Goal: Task Accomplishment & Management: Manage account settings

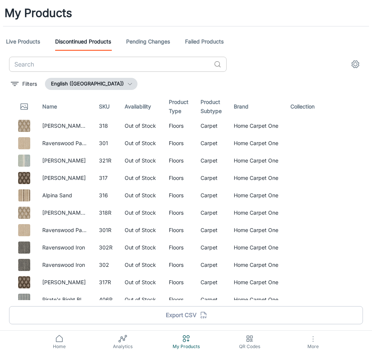
click at [151, 58] on input "text" at bounding box center [110, 64] width 202 height 15
click at [335, 266] on circle "See in Visualizer" at bounding box center [336, 264] width 3 height 3
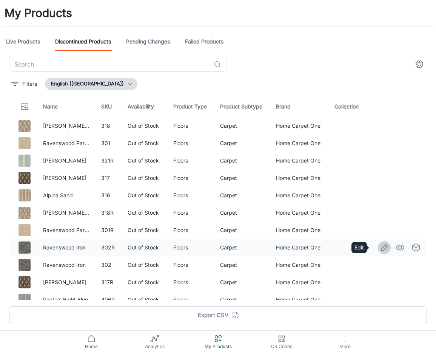
click at [372, 248] on icon "Edit" at bounding box center [384, 247] width 9 height 9
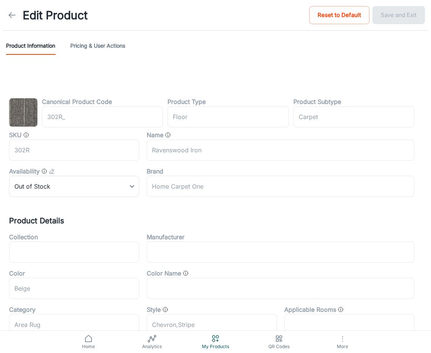
click at [134, 199] on div "Canonical Product Code 302R_ ​ Product Type floor ​ Product Subtype Carpet ​ SK…" at bounding box center [215, 321] width 413 height 449
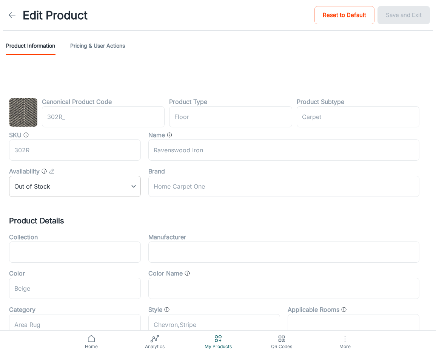
click at [127, 189] on body "Edit Product Reset to Default Save and Exit Product Information Pricing & User …" at bounding box center [218, 176] width 436 height 353
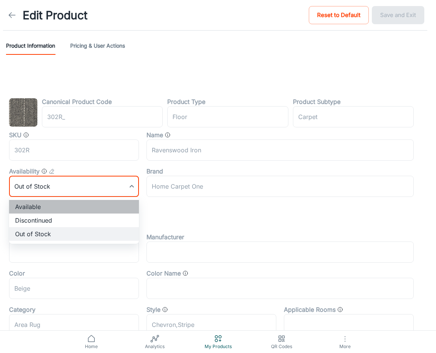
click at [55, 211] on li "Available" at bounding box center [74, 207] width 130 height 14
type input "0"
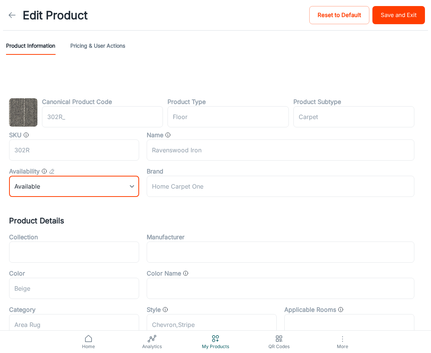
click at [372, 19] on button "Save and Exit" at bounding box center [398, 15] width 53 height 18
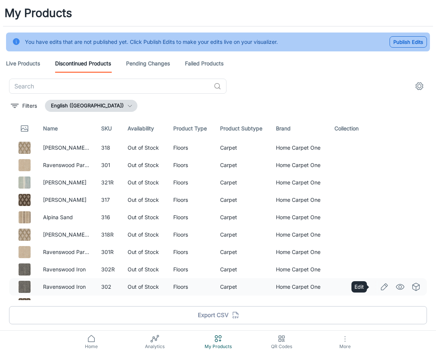
click at [372, 284] on icon "Edit" at bounding box center [384, 286] width 9 height 9
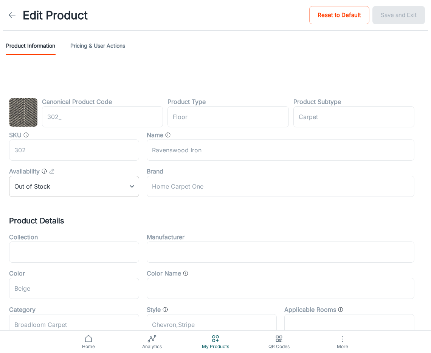
click at [119, 183] on body "Edit Product Reset to Default Save and Exit Product Information Pricing & User …" at bounding box center [215, 176] width 431 height 353
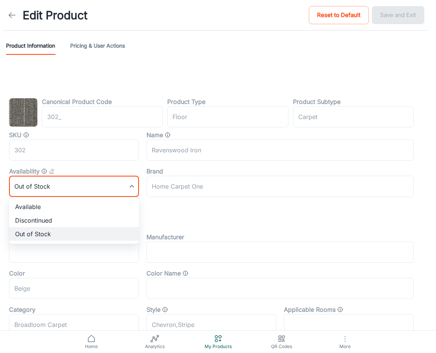
click at [76, 209] on li "Available" at bounding box center [74, 207] width 130 height 14
type input "0"
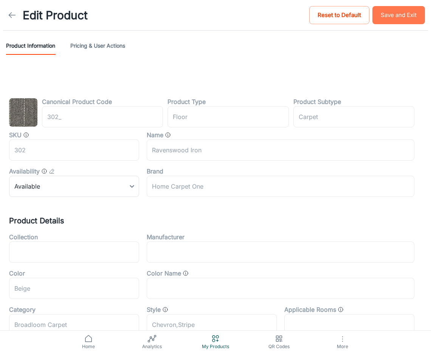
drag, startPoint x: 400, startPoint y: 21, endPoint x: 325, endPoint y: 32, distance: 75.7
click at [372, 21] on button "Save and Exit" at bounding box center [398, 15] width 53 height 18
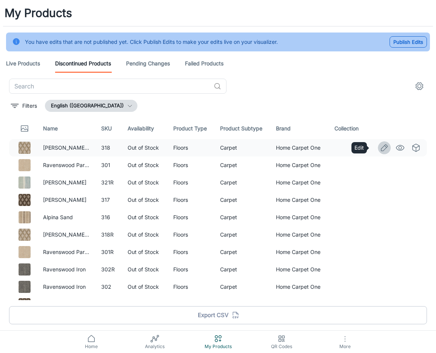
click at [372, 145] on icon "Edit" at bounding box center [384, 147] width 9 height 9
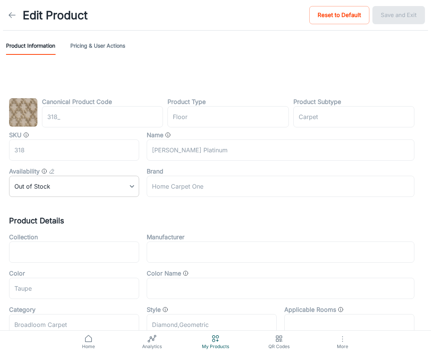
click at [123, 185] on body "Edit Product Reset to Default Save and Exit Product Information Pricing & User …" at bounding box center [215, 176] width 431 height 353
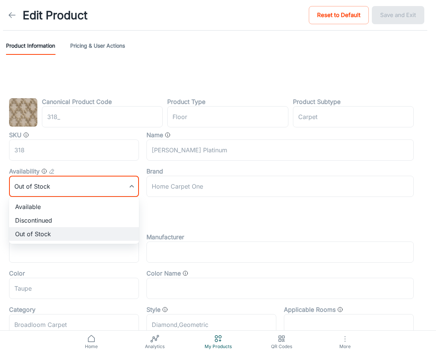
click at [54, 209] on li "Available" at bounding box center [74, 207] width 130 height 14
type input "0"
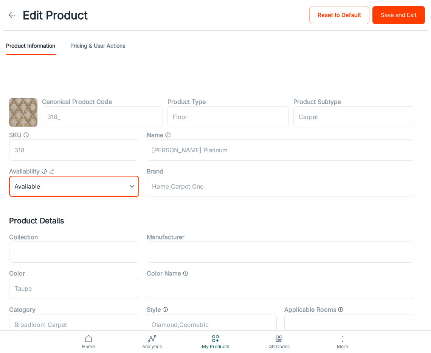
click at [372, 15] on button "Save and Exit" at bounding box center [398, 15] width 53 height 18
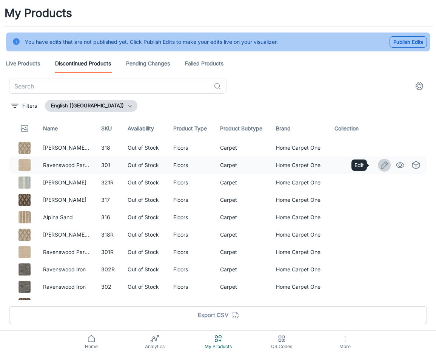
click at [372, 164] on icon "Edit" at bounding box center [384, 165] width 9 height 9
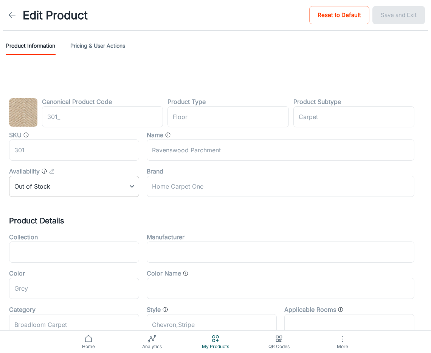
click at [102, 184] on body "Edit Product Reset to Default Save and Exit Product Information Pricing & User …" at bounding box center [215, 176] width 431 height 353
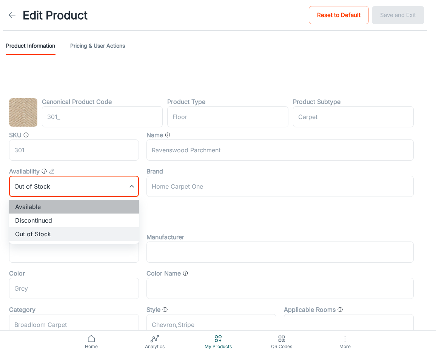
click at [58, 205] on li "Available" at bounding box center [74, 207] width 130 height 14
type input "0"
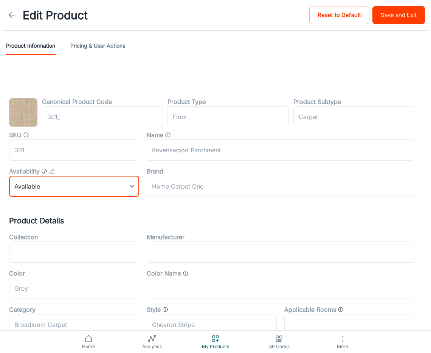
click at [372, 19] on button "Save and Exit" at bounding box center [398, 15] width 53 height 18
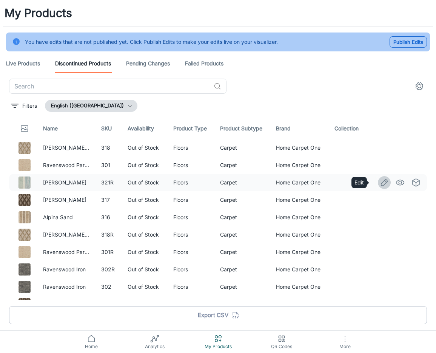
click at [372, 181] on icon "Edit" at bounding box center [384, 182] width 9 height 9
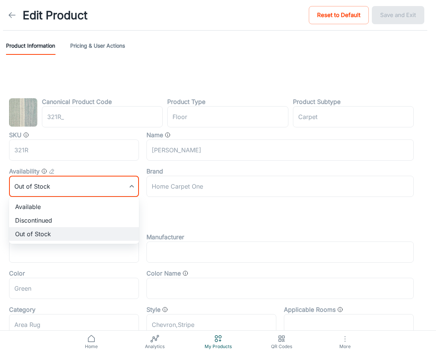
click at [119, 182] on body "Edit Product Reset to Default Save and Exit Product Information Pricing & User …" at bounding box center [218, 176] width 436 height 353
click at [45, 205] on li "Available" at bounding box center [74, 207] width 130 height 14
type input "0"
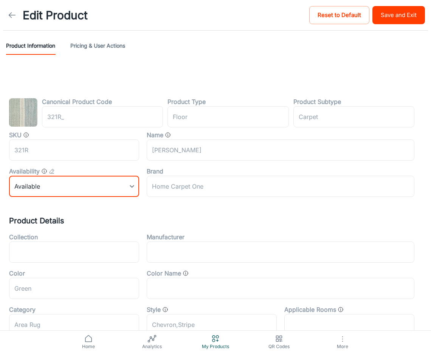
click at [372, 16] on button "Save and Exit" at bounding box center [398, 15] width 53 height 18
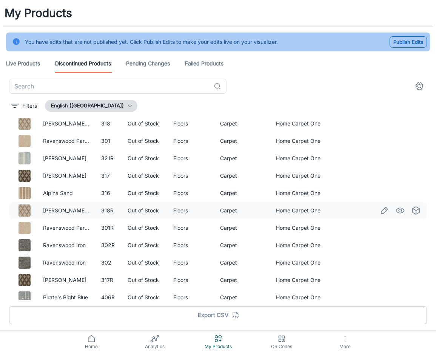
scroll to position [38, 0]
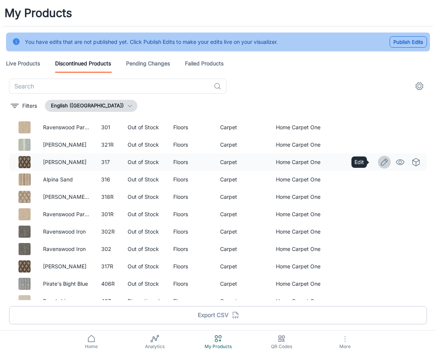
click at [372, 164] on icon "Edit" at bounding box center [384, 162] width 9 height 9
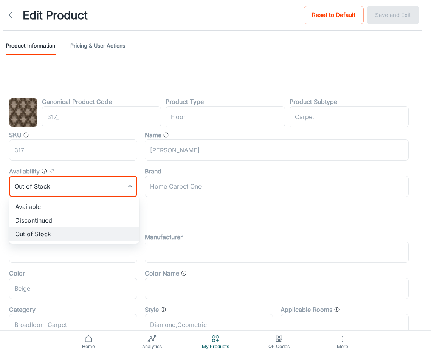
click at [96, 183] on body "Edit Product Reset to Default Save and Exit Product Information Pricing & User …" at bounding box center [215, 176] width 431 height 353
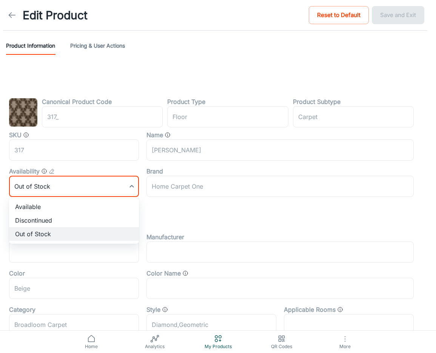
click at [62, 206] on li "Available" at bounding box center [74, 207] width 130 height 14
type input "0"
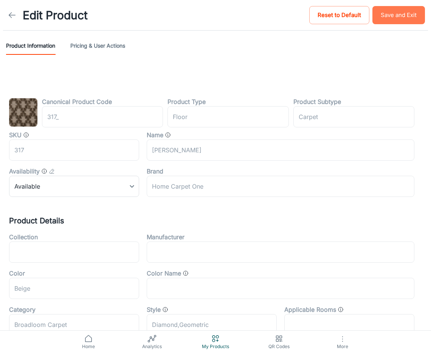
click at [372, 10] on button "Save and Exit" at bounding box center [398, 15] width 53 height 18
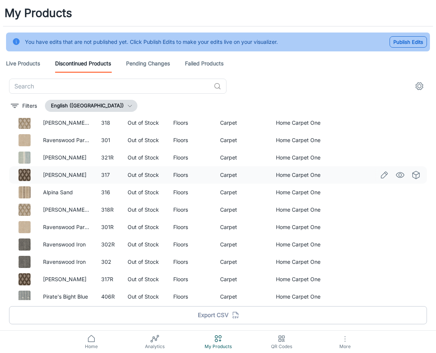
scroll to position [38, 0]
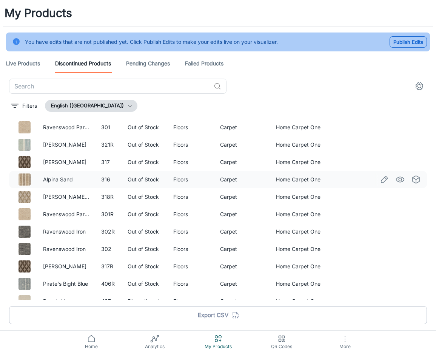
click at [48, 180] on link "Alpina Sand" at bounding box center [58, 179] width 30 height 6
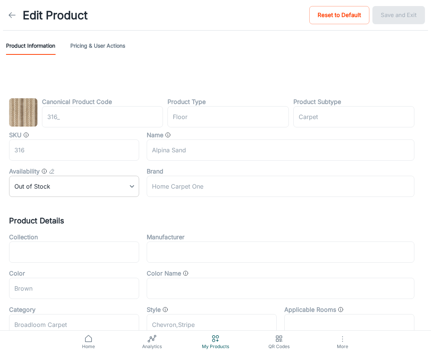
click at [65, 187] on body "Edit Product Reset to Default Save and Exit Product Information Pricing & User …" at bounding box center [215, 176] width 431 height 353
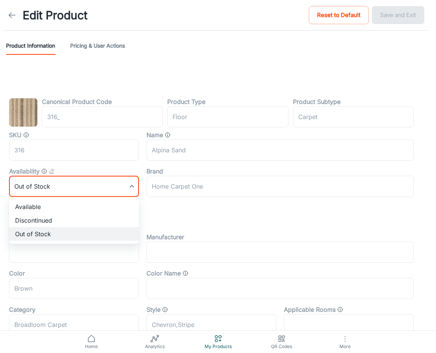
click at [57, 210] on li "Available" at bounding box center [74, 207] width 130 height 14
type input "0"
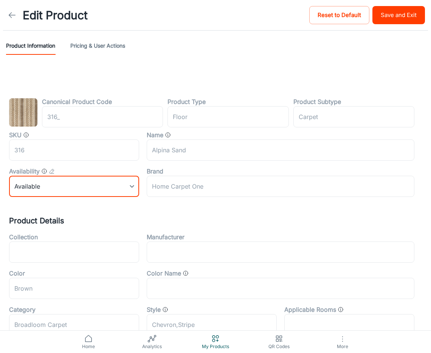
click at [372, 16] on button "Save and Exit" at bounding box center [398, 15] width 53 height 18
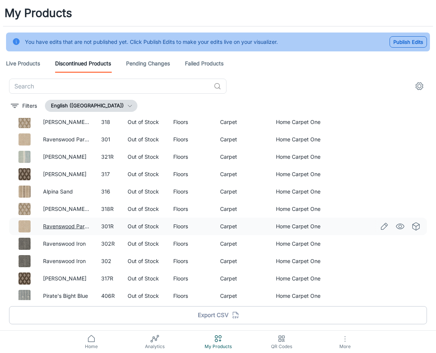
scroll to position [38, 0]
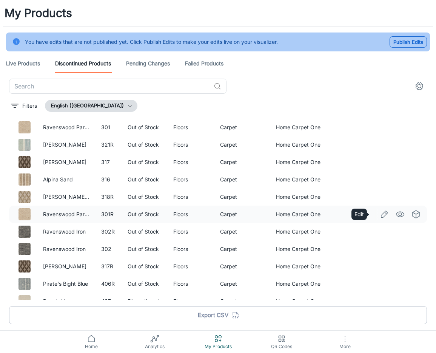
click at [372, 214] on link "Edit" at bounding box center [384, 214] width 13 height 13
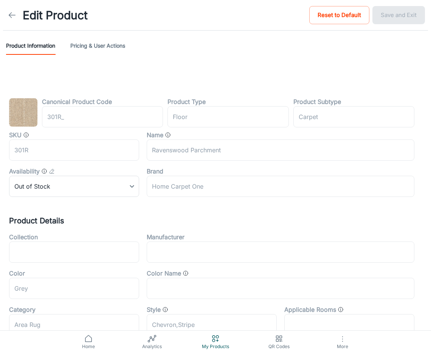
click at [92, 197] on div "Canonical Product Code 301R_ ​ Product Type floor ​ Product Subtype Carpet ​ SK…" at bounding box center [215, 321] width 413 height 449
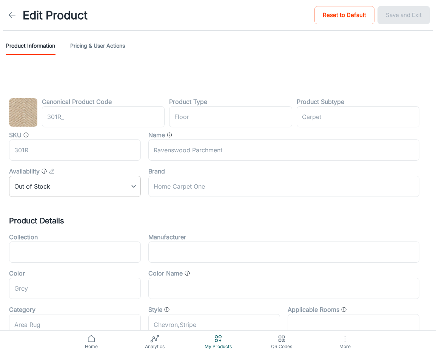
click at [91, 189] on body "Edit Product Reset to Default Save and Exit Product Information Pricing & User …" at bounding box center [218, 176] width 436 height 353
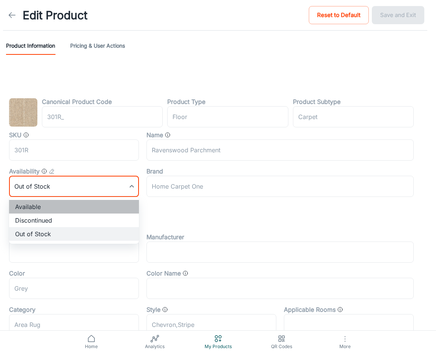
click at [54, 201] on li "Available" at bounding box center [74, 207] width 130 height 14
type input "0"
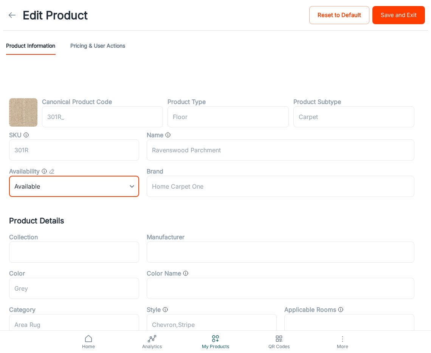
click at [48, 206] on ul "Available Discontinued Out of Stock" at bounding box center [73, 210] width 97 height 26
click at [372, 21] on button "Save and Exit" at bounding box center [398, 15] width 53 height 18
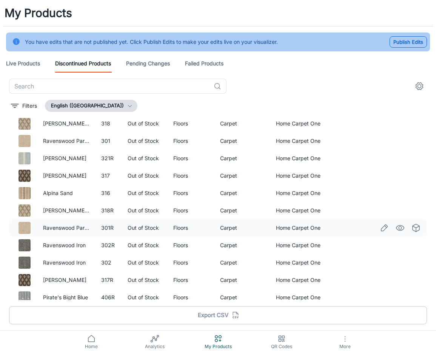
scroll to position [38, 0]
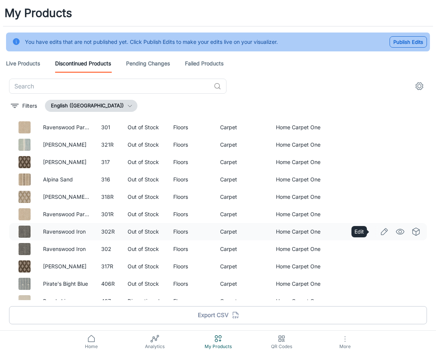
click at [372, 232] on icon "Edit" at bounding box center [384, 231] width 9 height 9
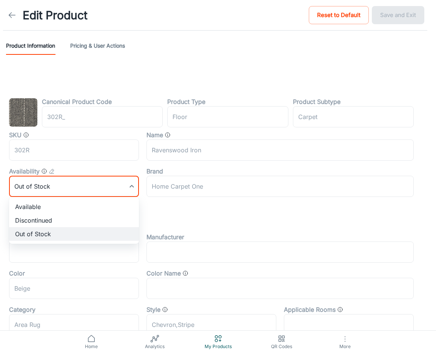
click at [95, 194] on body "Edit Product Reset to Default Save and Exit Product Information Pricing & User …" at bounding box center [218, 176] width 436 height 353
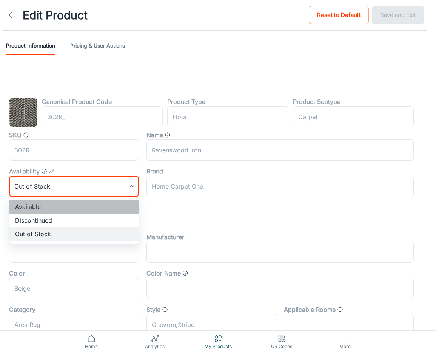
click at [62, 207] on li "Available" at bounding box center [74, 207] width 130 height 14
type input "0"
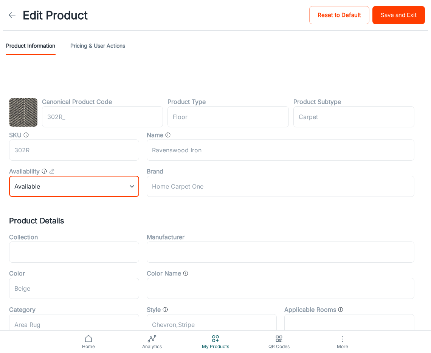
drag, startPoint x: 397, startPoint y: 12, endPoint x: 240, endPoint y: 30, distance: 157.9
click at [372, 13] on button "Save and Exit" at bounding box center [398, 15] width 53 height 18
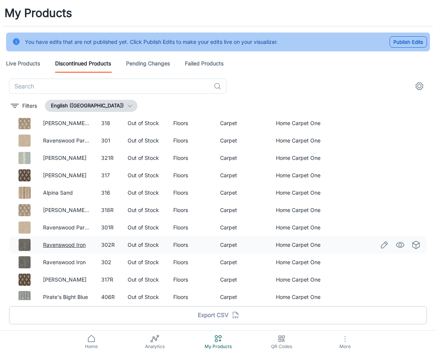
scroll to position [38, 0]
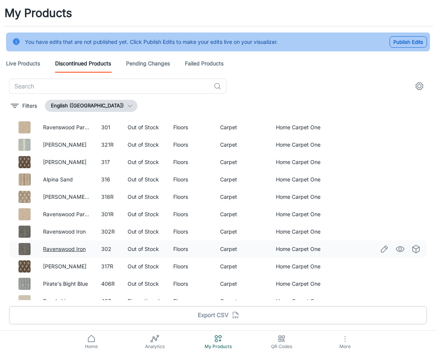
click at [50, 250] on link "Ravenswood Iron" at bounding box center [64, 249] width 43 height 6
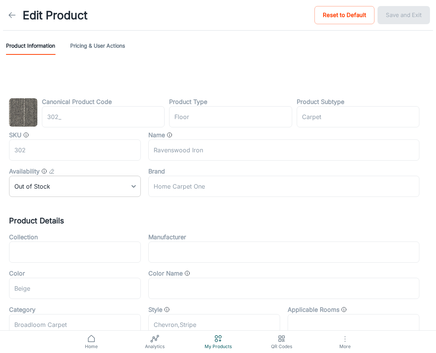
click at [90, 192] on body "Edit Product Reset to Default Save and Exit Product Information Pricing & User …" at bounding box center [218, 176] width 436 height 353
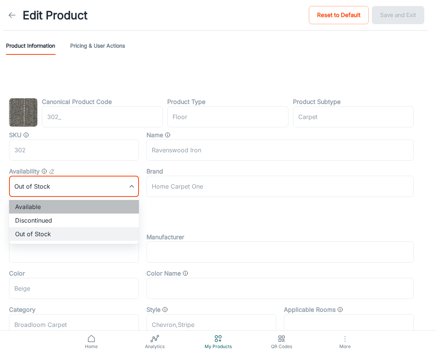
drag, startPoint x: 63, startPoint y: 203, endPoint x: 163, endPoint y: 117, distance: 131.8
click at [63, 204] on li "Available" at bounding box center [74, 207] width 130 height 14
type input "0"
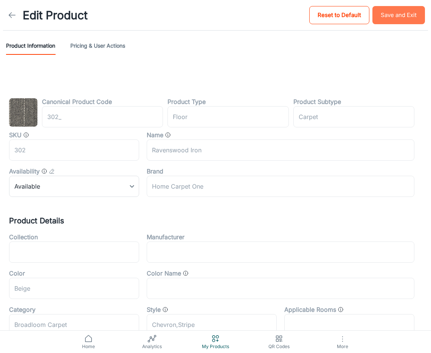
drag, startPoint x: 384, startPoint y: 15, endPoint x: 348, endPoint y: 22, distance: 36.0
click at [372, 16] on button "Save and Exit" at bounding box center [398, 15] width 53 height 18
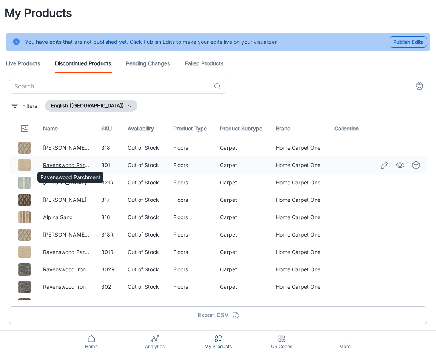
click at [77, 166] on link "Ravenswood Parchment" at bounding box center [73, 165] width 60 height 6
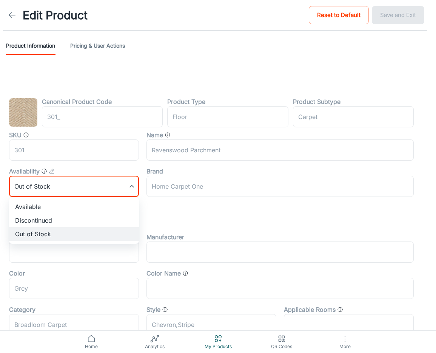
click at [122, 186] on body "Edit Product Reset to Default Save and Exit Product Information Pricing & User …" at bounding box center [218, 176] width 436 height 353
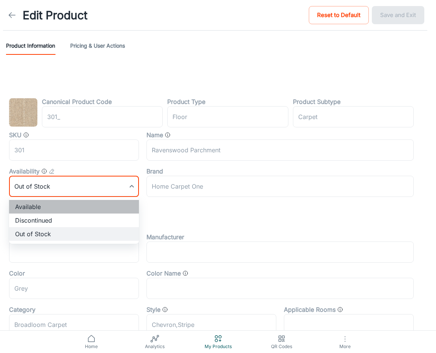
click at [69, 206] on li "Available" at bounding box center [74, 207] width 130 height 14
type input "0"
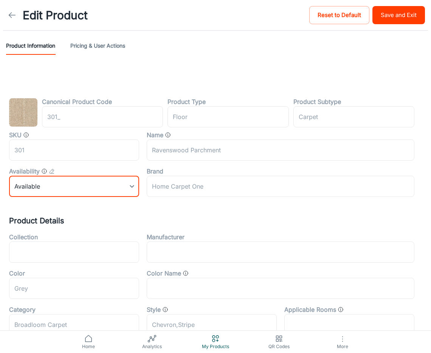
click at [372, 15] on button "Save and Exit" at bounding box center [398, 15] width 53 height 18
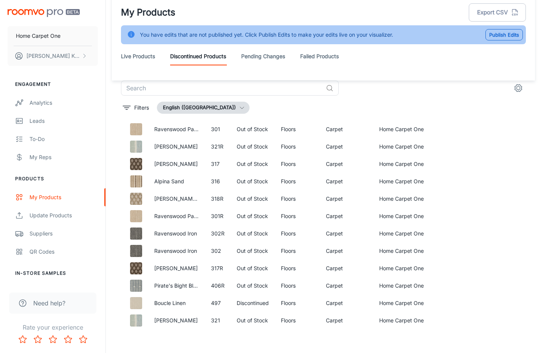
scroll to position [19, 0]
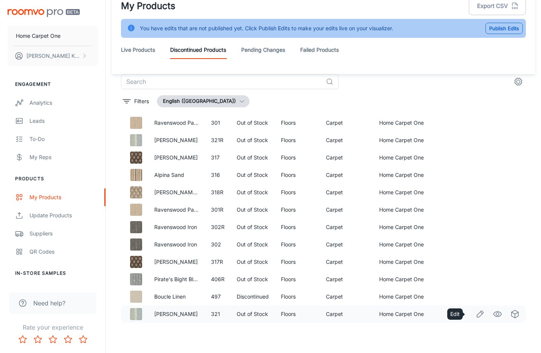
click at [372, 317] on icon "Edit" at bounding box center [479, 313] width 9 height 9
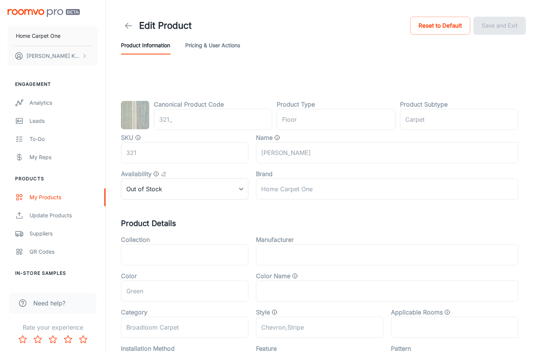
click at [183, 199] on div "Canonical Product Code 321_ ​ Product Type floor ​ Product Subtype Carpet ​ SKU…" at bounding box center [323, 324] width 405 height 449
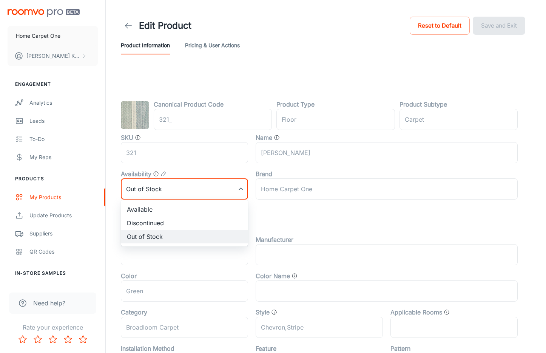
click at [185, 190] on body "Home Carpet One [PERSON_NAME] Engagement Analytics Leads To-do My Reps Products…" at bounding box center [273, 176] width 546 height 353
click at [166, 206] on li "Available" at bounding box center [184, 209] width 127 height 14
type input "0"
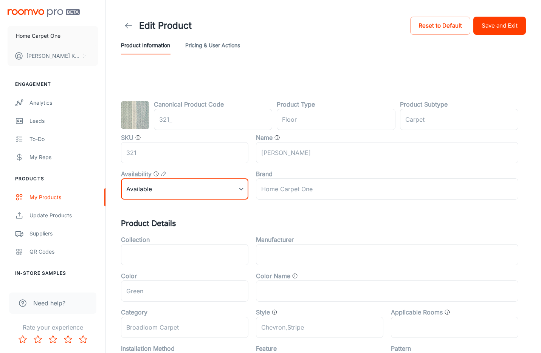
click at [372, 22] on button "Save and Exit" at bounding box center [499, 26] width 53 height 18
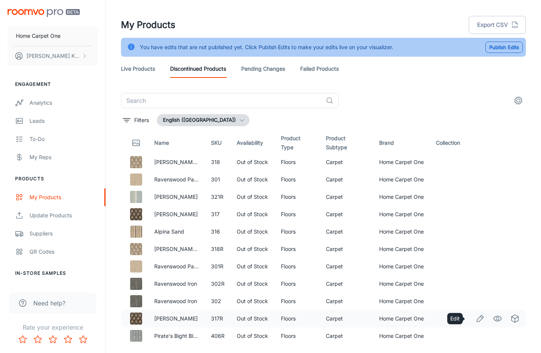
click at [372, 318] on icon "Edit" at bounding box center [479, 318] width 9 height 9
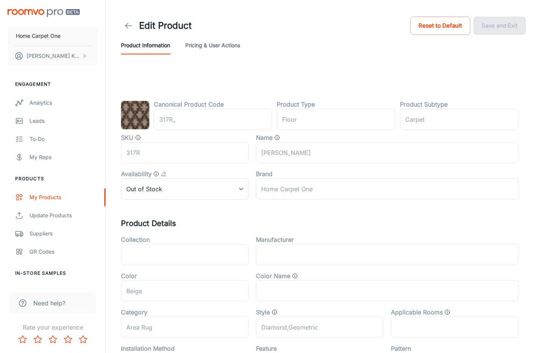
click at [157, 176] on icon "Value that determines whether the product is available, discontinued, or out of…" at bounding box center [156, 174] width 6 height 6
click at [153, 182] on div "Value that determines whether the product is available, discontinued, or out of…" at bounding box center [155, 189] width 113 height 15
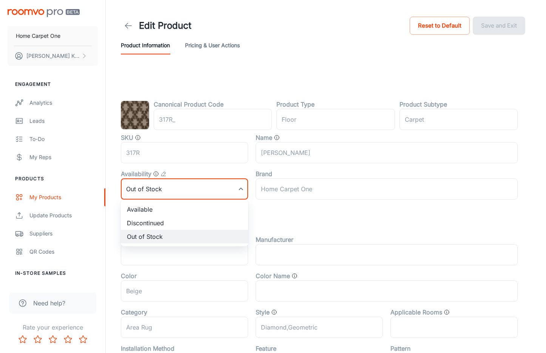
click at [233, 190] on body "Home Carpet One [PERSON_NAME] Engagement Analytics Leads To-do My Reps Products…" at bounding box center [273, 176] width 546 height 353
click at [167, 206] on li "Available" at bounding box center [184, 209] width 127 height 14
type input "0"
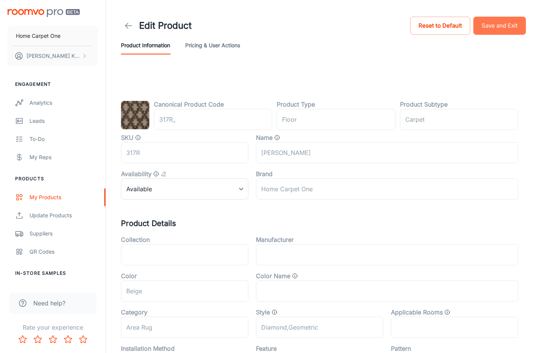
click at [372, 23] on button "Save and Exit" at bounding box center [499, 26] width 53 height 18
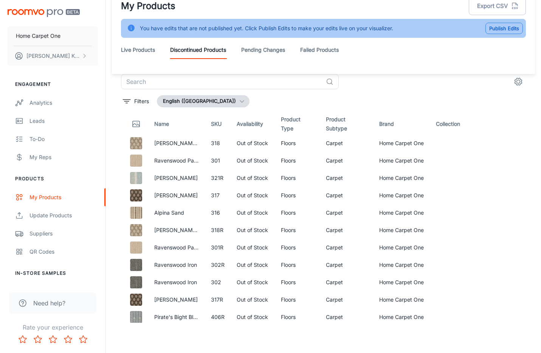
click at [372, 29] on button "Publish Edits" at bounding box center [503, 28] width 37 height 11
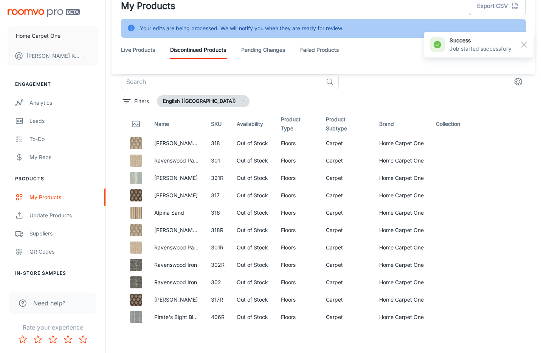
click at [128, 52] on link "Live Products" at bounding box center [138, 50] width 34 height 18
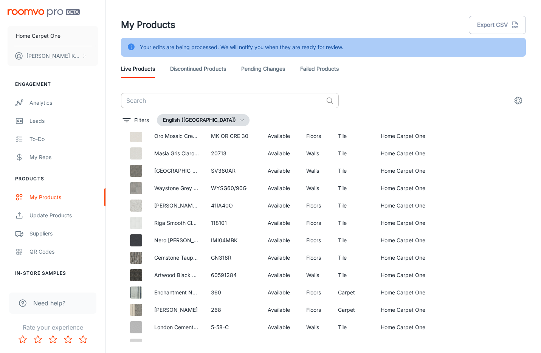
scroll to position [499, 0]
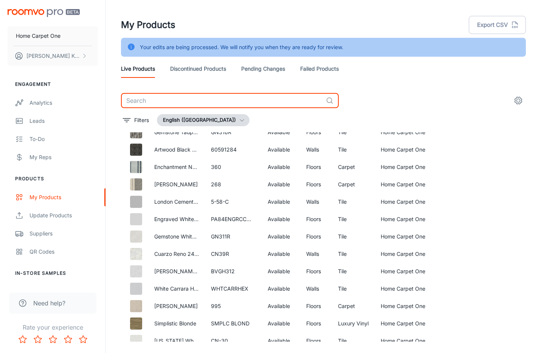
click at [181, 102] on input "text" at bounding box center [222, 100] width 202 height 15
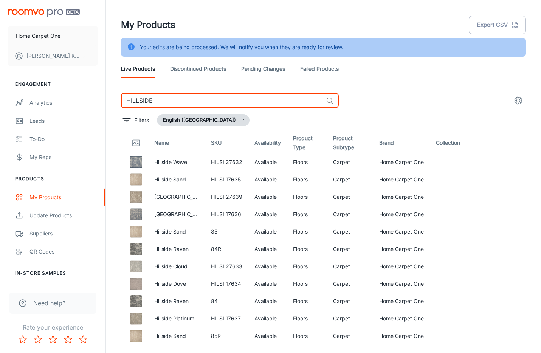
type input "HILLSIDE"
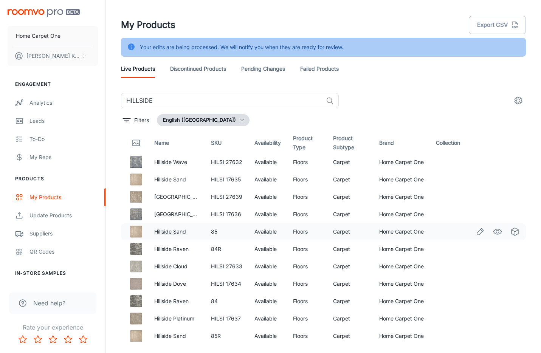
click at [171, 230] on link "Hillside Sand" at bounding box center [170, 231] width 32 height 6
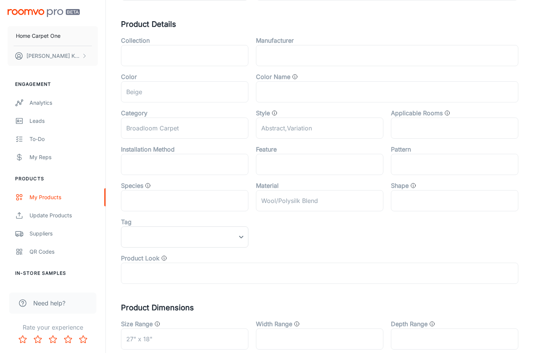
scroll to position [131, 0]
